Goal: Task Accomplishment & Management: Manage account settings

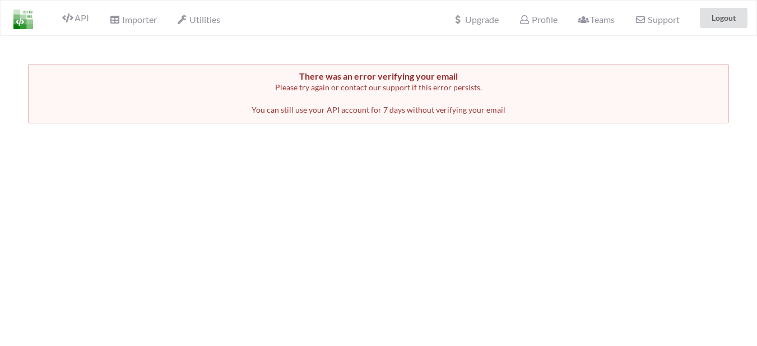
click at [406, 94] on div "There was an error verifying your email Please try again or contact our support…" at bounding box center [378, 93] width 677 height 45
click at [355, 114] on span "Please try again or contact our support if this error persists. You can still u…" at bounding box center [379, 98] width 254 height 32
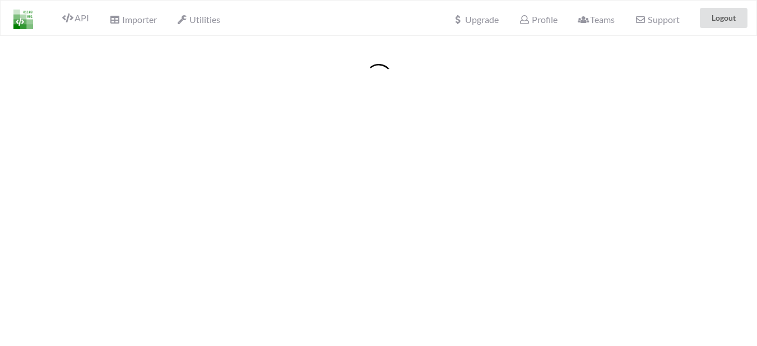
click at [392, 144] on div at bounding box center [378, 209] width 757 height 346
